Goal: Find specific page/section: Find specific page/section

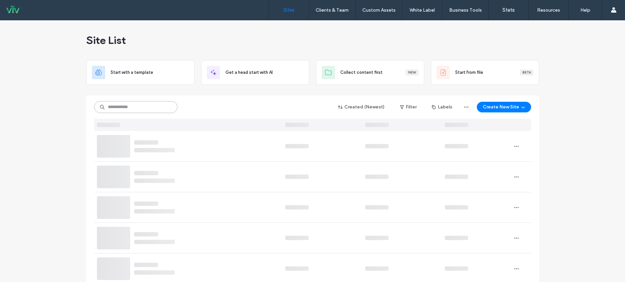
click at [117, 107] on input at bounding box center [135, 107] width 83 height 12
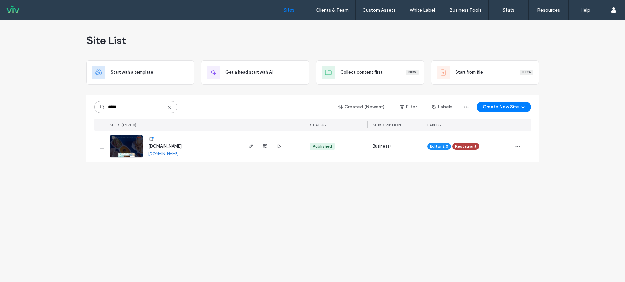
type input "*****"
click at [191, 147] on div "www.mannyskc.com www.mannyskc.com" at bounding box center [192, 146] width 99 height 31
click at [182, 146] on span "www.mannyskc.com" at bounding box center [165, 146] width 34 height 5
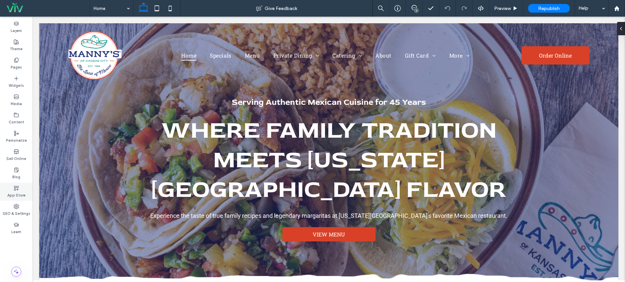
click at [17, 197] on label "App Store" at bounding box center [16, 194] width 18 height 7
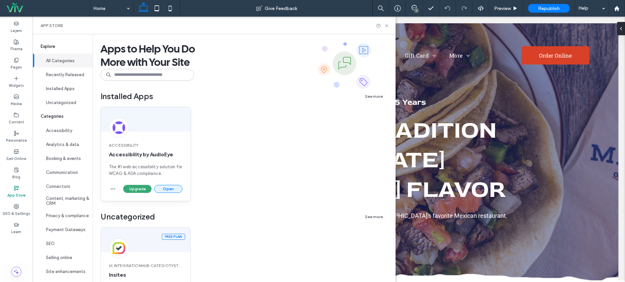
click at [168, 189] on button "Open" at bounding box center [168, 189] width 28 height 8
